Goal: Check status

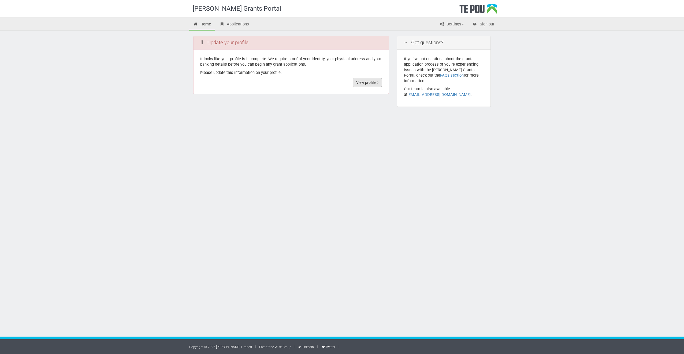
click at [367, 85] on link "View profile" at bounding box center [367, 82] width 29 height 9
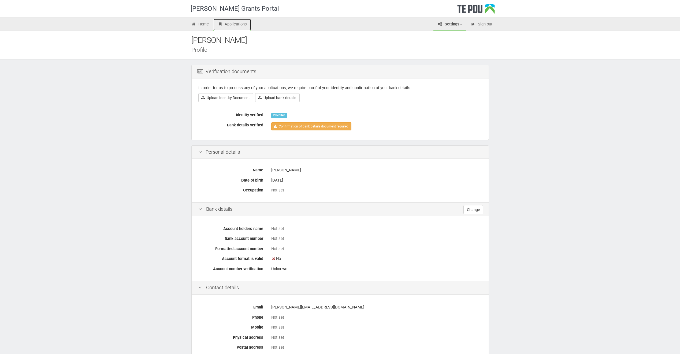
click at [237, 24] on link "Applications" at bounding box center [232, 25] width 38 height 12
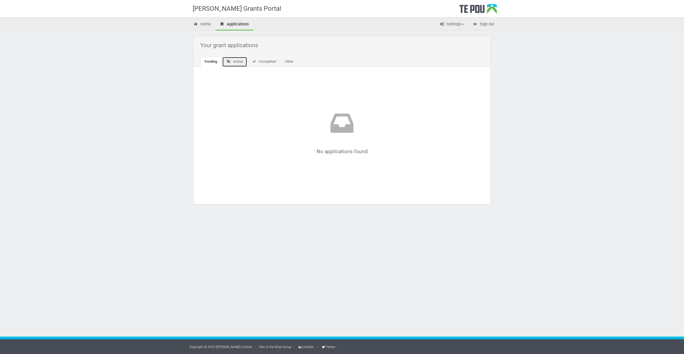
click at [241, 59] on link "Active" at bounding box center [234, 62] width 25 height 10
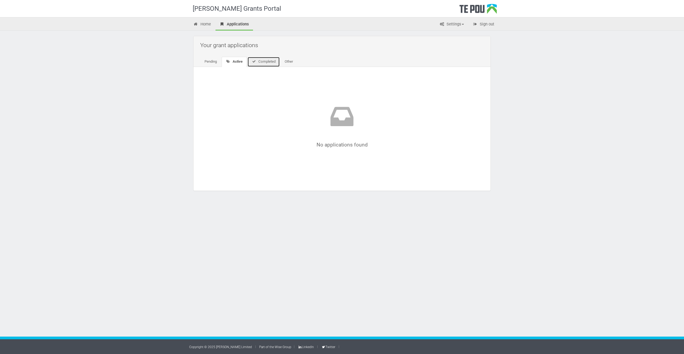
click at [267, 63] on link "Completed" at bounding box center [263, 62] width 32 height 10
click at [287, 63] on link "Other" at bounding box center [287, 62] width 17 height 10
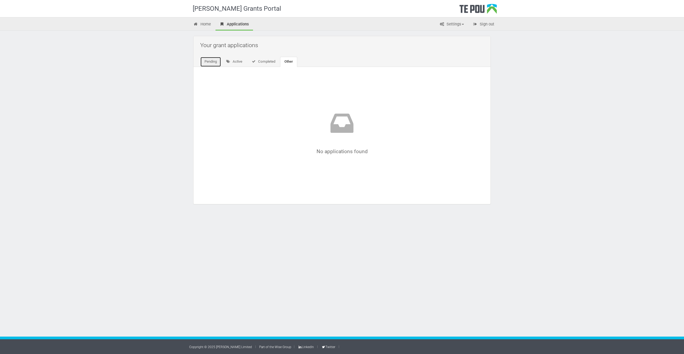
click at [206, 64] on link "Pending" at bounding box center [210, 62] width 21 height 10
